Goal: Find specific page/section: Find specific page/section

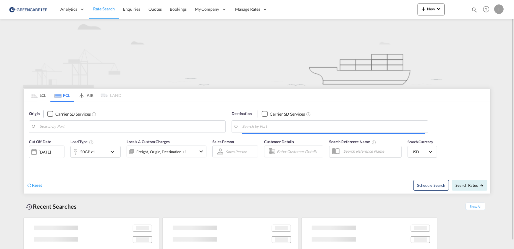
type input "[GEOGRAPHIC_DATA], [GEOGRAPHIC_DATA]"
type input "Altamira, MXATM"
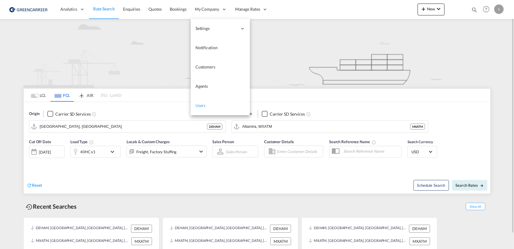
click at [197, 107] on span "Users" at bounding box center [201, 105] width 10 height 5
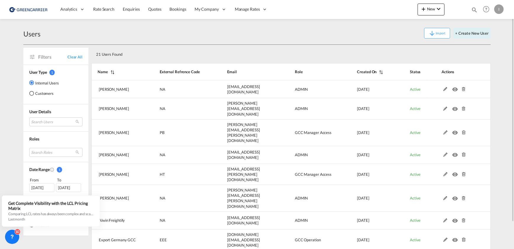
click at [42, 93] on md-radio-button "Customers" at bounding box center [44, 93] width 30 height 6
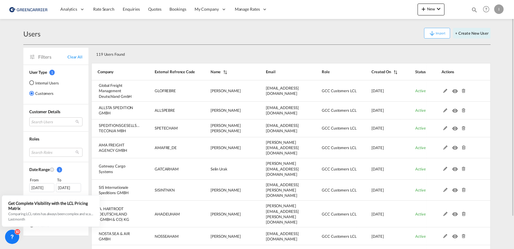
click at [111, 71] on th "Company" at bounding box center [115, 71] width 49 height 17
click at [103, 71] on th "Company" at bounding box center [115, 71] width 49 height 17
click at [110, 71] on th "Company" at bounding box center [115, 71] width 49 height 17
click at [43, 120] on md-select "Search Users user name user [PERSON_NAME] [EMAIL_ADDRESS][DOMAIN_NAME] | global…" at bounding box center [55, 121] width 53 height 9
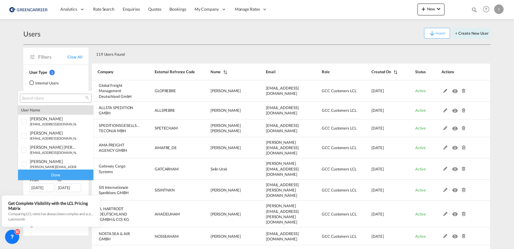
click at [43, 99] on input "search" at bounding box center [54, 98] width 64 height 5
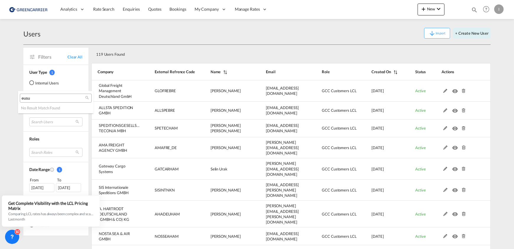
click at [43, 98] on input "eusu" at bounding box center [54, 98] width 64 height 5
click at [44, 99] on input "eusu" at bounding box center [54, 98] width 64 height 5
type input "eusu"
click at [410, 54] on md-backdrop at bounding box center [257, 124] width 514 height 249
